Goal: Check status: Check status

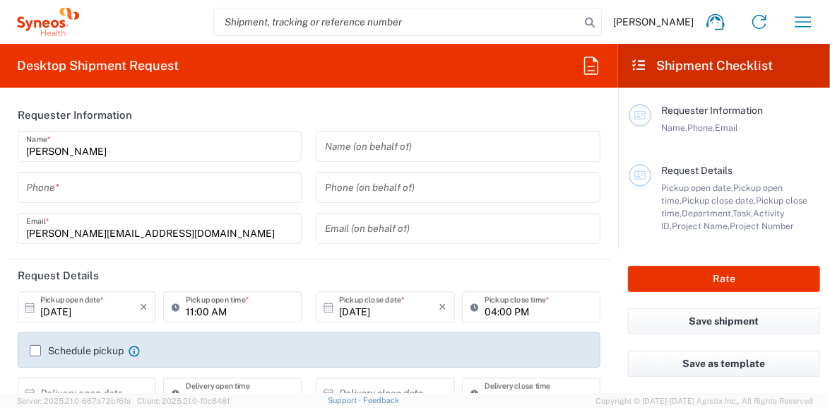
type input "[GEOGRAPHIC_DATA]"
type input "3238"
type input "United Kingdom"
type input "Syneos Health UK Limited"
click at [800, 23] on icon "button" at bounding box center [803, 22] width 23 height 23
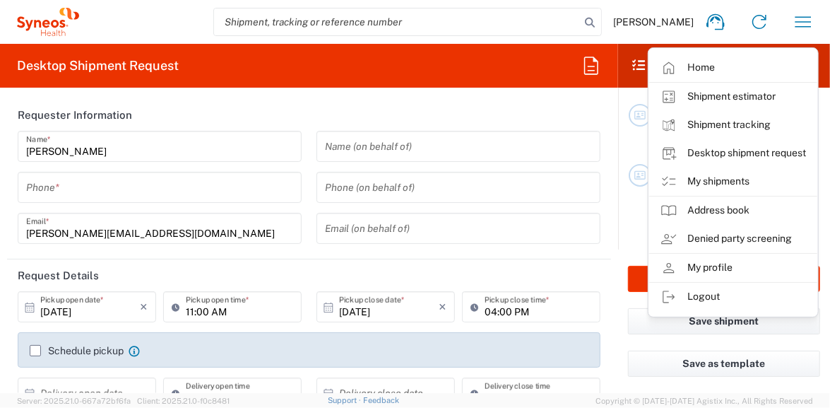
click at [731, 182] on link "My shipments" at bounding box center [733, 181] width 168 height 28
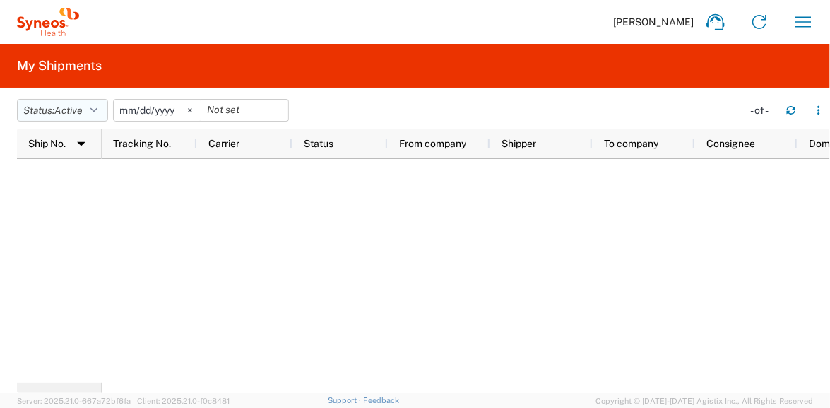
click at [105, 110] on button "Status: Active" at bounding box center [62, 110] width 91 height 23
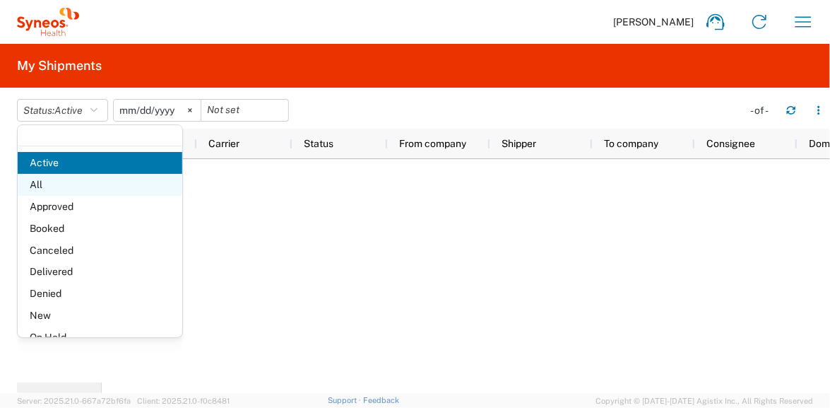
click at [49, 189] on span "All" at bounding box center [100, 185] width 165 height 22
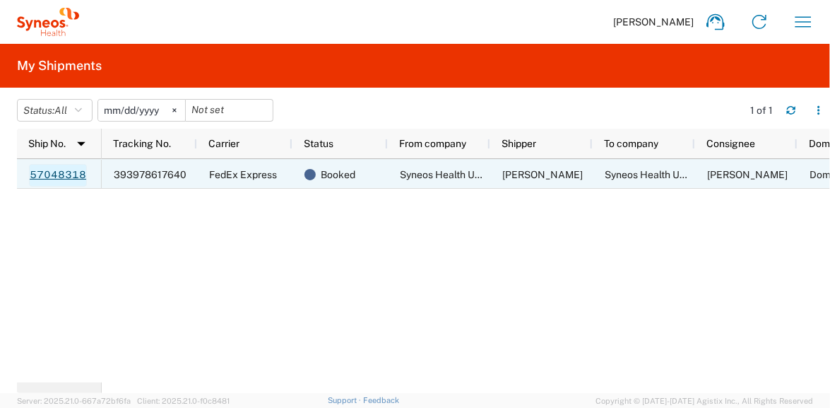
click at [55, 177] on link "57048318" at bounding box center [58, 175] width 58 height 23
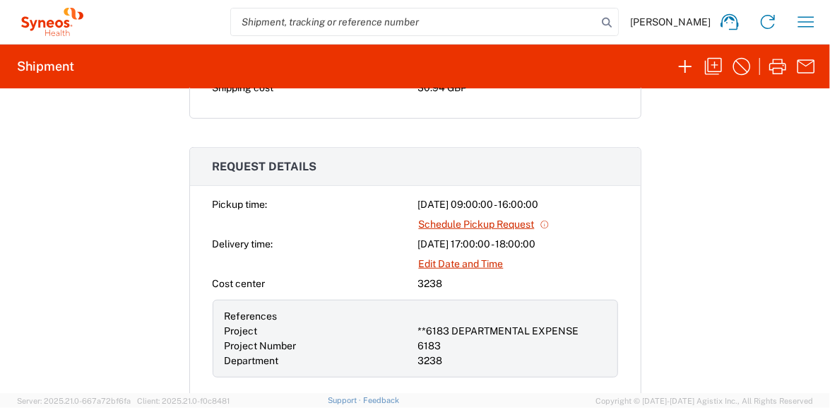
scroll to position [434, 0]
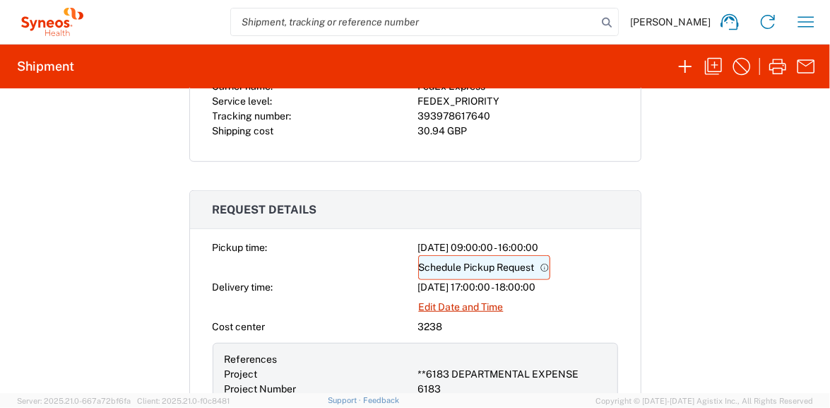
click at [439, 266] on link "Schedule Pickup Request" at bounding box center [484, 267] width 132 height 25
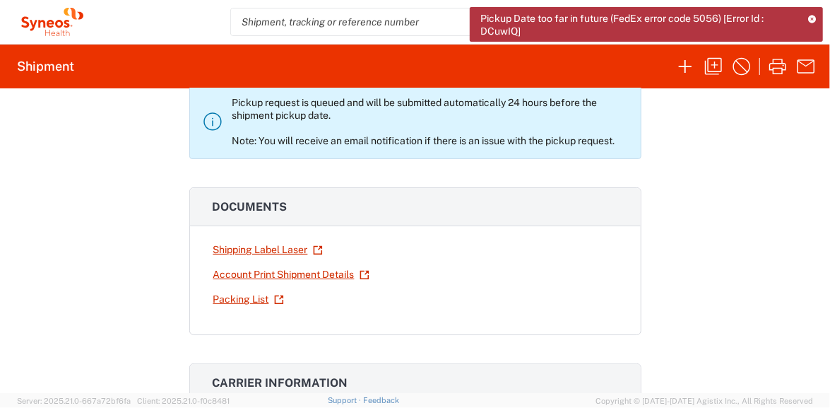
scroll to position [81, 0]
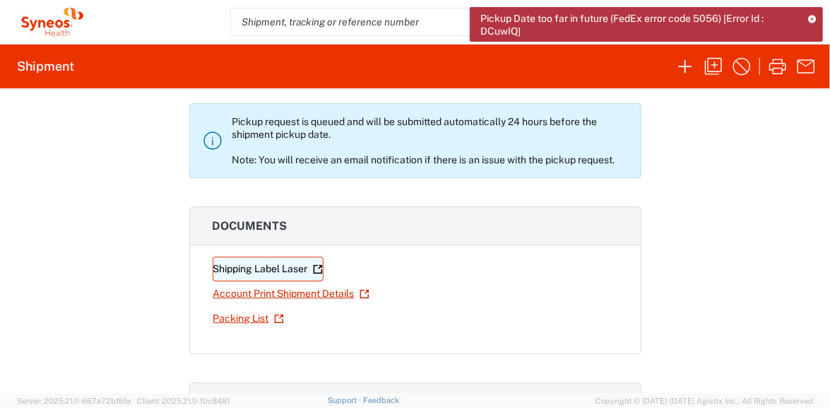
click at [235, 266] on agx-collapsable-panel "Documents Shipping Label Laser Account Print Shipment Details Packing List" at bounding box center [415, 280] width 452 height 148
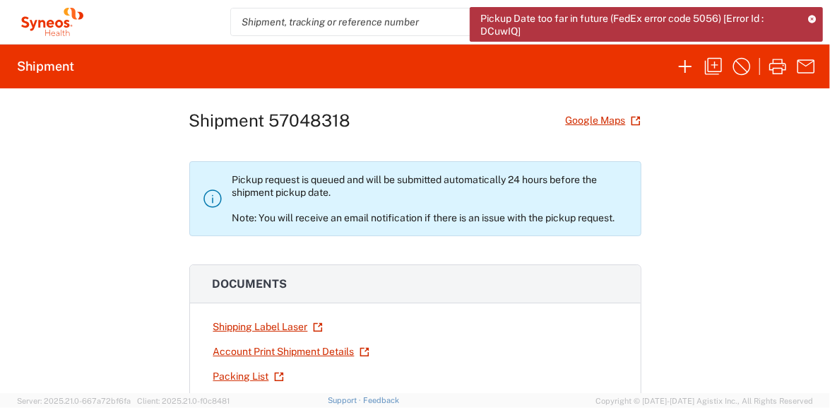
scroll to position [10, 0]
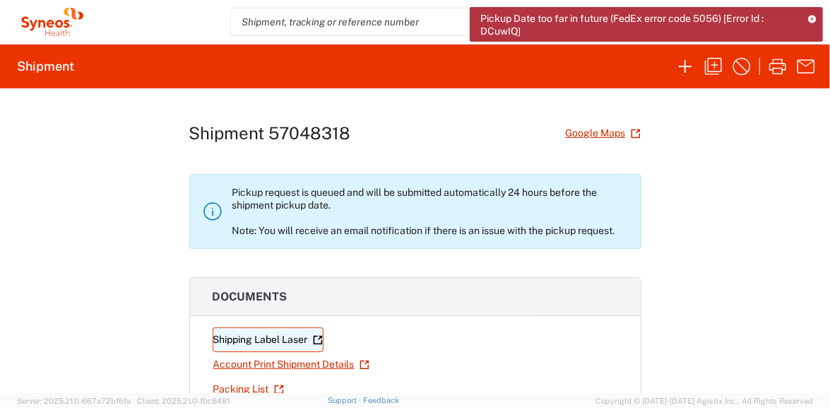
click at [227, 338] on link "Shipping Label Laser" at bounding box center [268, 339] width 111 height 25
